Goal: Task Accomplishment & Management: Manage account settings

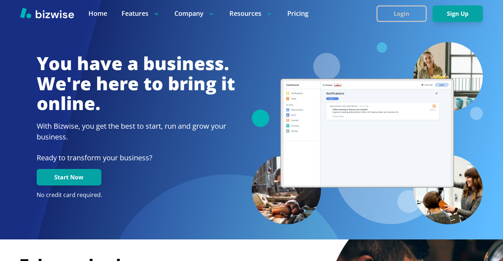
click at [389, 15] on button "Login" at bounding box center [402, 13] width 50 height 17
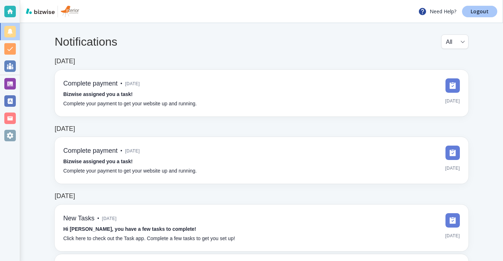
click at [483, 15] on link "Logout" at bounding box center [479, 12] width 35 height 12
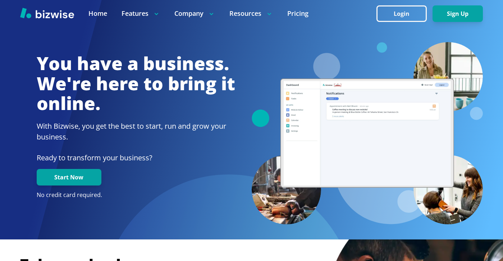
click at [387, 21] on button "Login" at bounding box center [402, 13] width 50 height 17
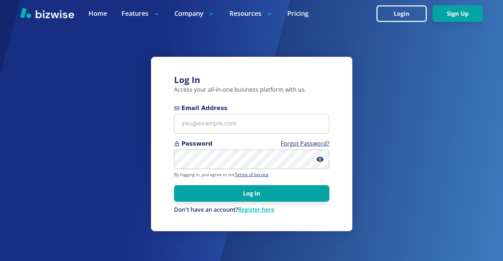
click at [281, 135] on form "Email Address Password Forgot Password? By logging in, you agree to our Terms o…" at bounding box center [251, 159] width 155 height 110
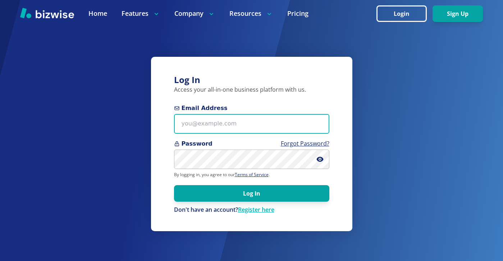
click at [289, 123] on input "Email Address" at bounding box center [251, 124] width 155 height 20
paste input "scaffidinick13@gmail.com"
type input "scaffidinick13@gmail.com"
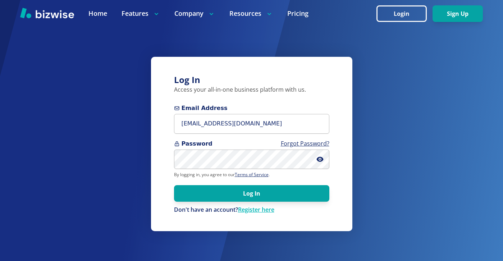
click at [237, 149] on div "Password Forgot Password?" at bounding box center [251, 155] width 155 height 30
click at [174, 185] on button "Log In" at bounding box center [251, 193] width 155 height 17
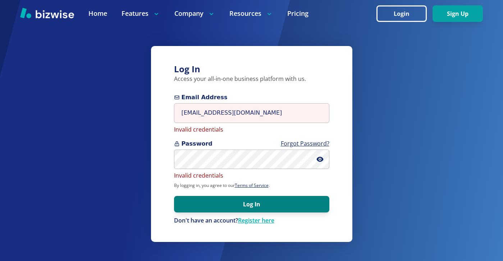
click at [266, 209] on button "Log In" at bounding box center [251, 204] width 155 height 17
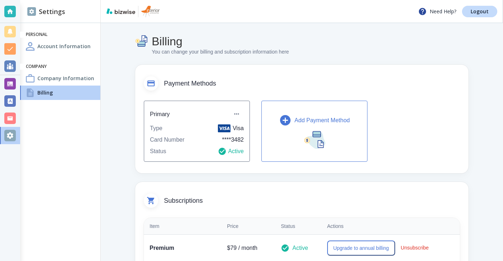
scroll to position [98, 0]
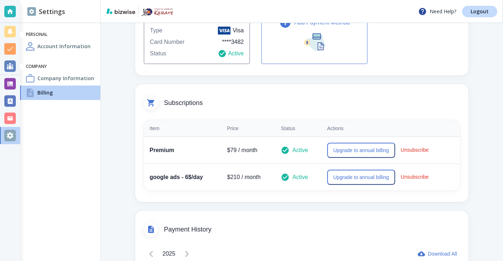
click at [17, 82] on div at bounding box center [10, 83] width 20 height 17
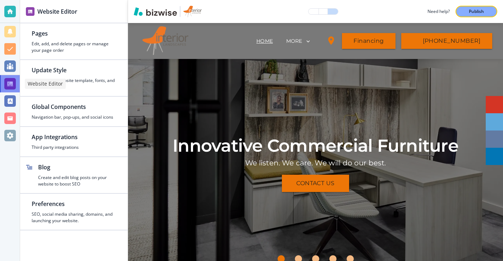
click at [13, 87] on div at bounding box center [10, 84] width 12 height 12
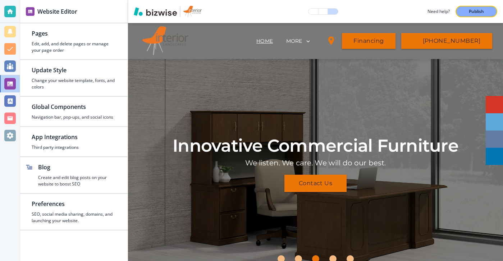
click at [13, 145] on div at bounding box center [10, 130] width 20 height 261
click at [13, 140] on div at bounding box center [10, 136] width 12 height 12
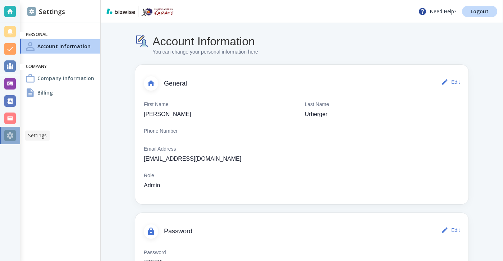
click at [14, 139] on div at bounding box center [10, 136] width 12 height 12
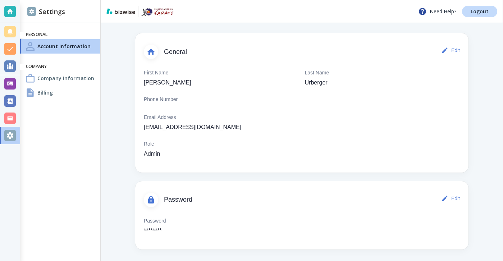
click at [5, 133] on div at bounding box center [10, 136] width 12 height 12
click at [15, 134] on div at bounding box center [10, 136] width 12 height 12
click at [11, 135] on div at bounding box center [10, 136] width 12 height 12
click at [14, 137] on div at bounding box center [10, 136] width 12 height 12
click at [15, 140] on div at bounding box center [10, 136] width 12 height 12
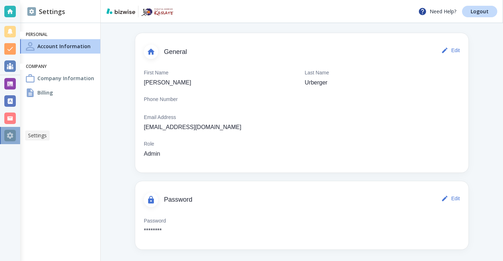
click at [15, 140] on div at bounding box center [10, 136] width 12 height 12
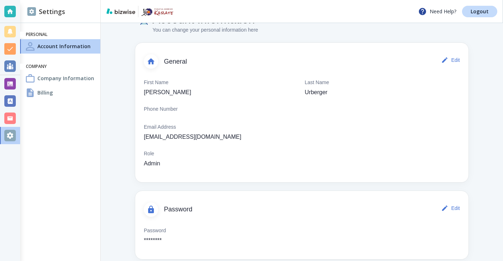
scroll to position [30, 0]
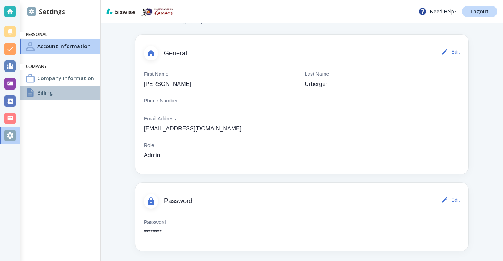
click at [75, 93] on div "Billing" at bounding box center [60, 93] width 80 height 14
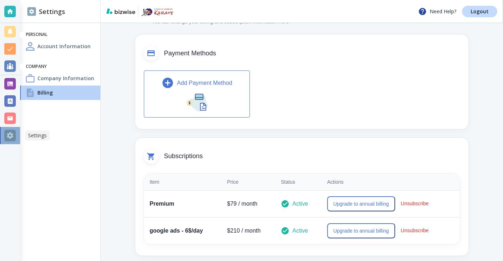
click at [8, 139] on div at bounding box center [10, 136] width 12 height 12
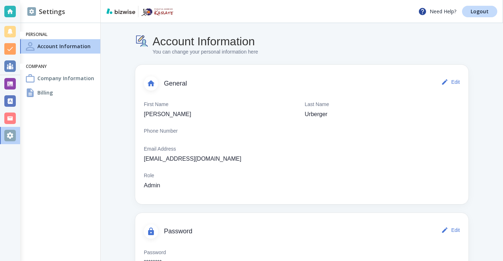
scroll to position [32, 0]
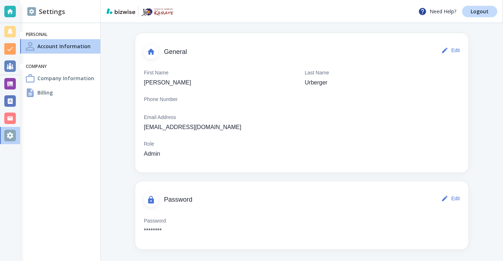
click at [18, 19] on div at bounding box center [10, 11] width 20 height 23
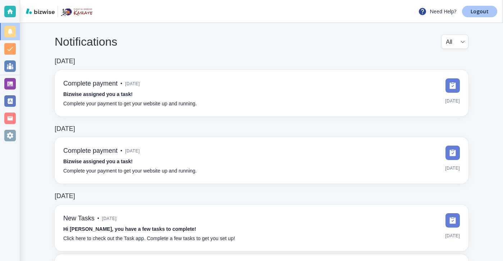
click at [467, 17] on link "Logout" at bounding box center [479, 12] width 35 height 12
